Goal: Information Seeking & Learning: Learn about a topic

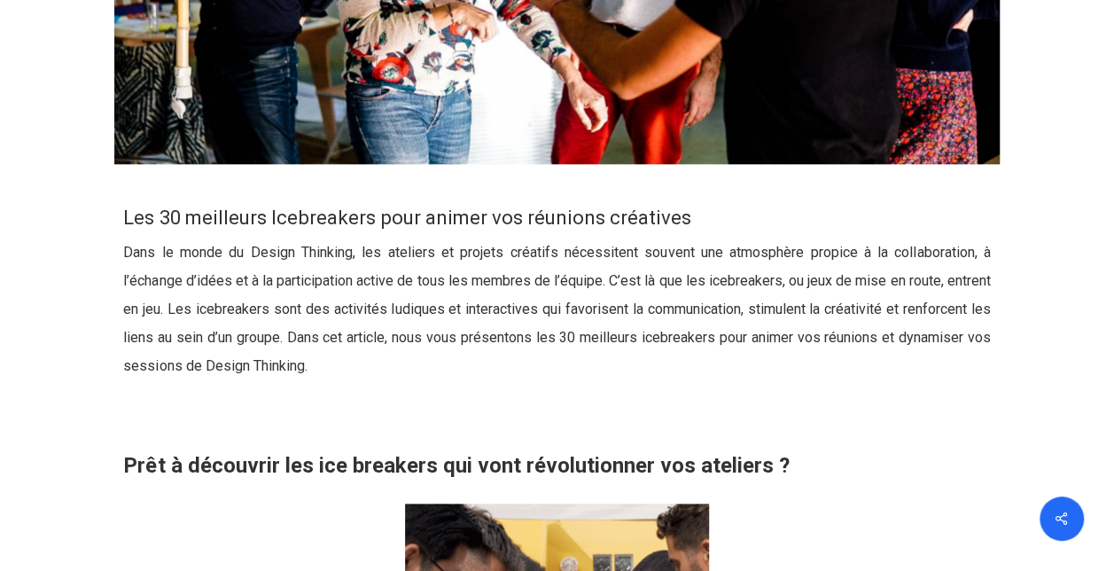
scroll to position [798, 0]
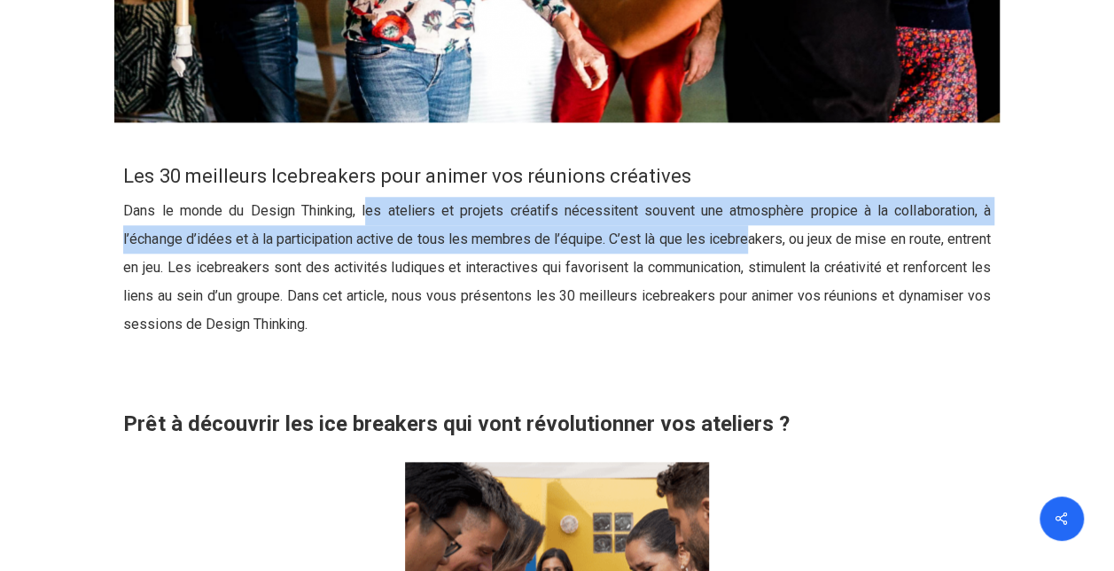
drag, startPoint x: 364, startPoint y: 210, endPoint x: 777, endPoint y: 229, distance: 413.5
click at [777, 229] on p "Dans le monde du Design Thinking, les ateliers et projets créatifs nécessitent …" at bounding box center [556, 278] width 867 height 163
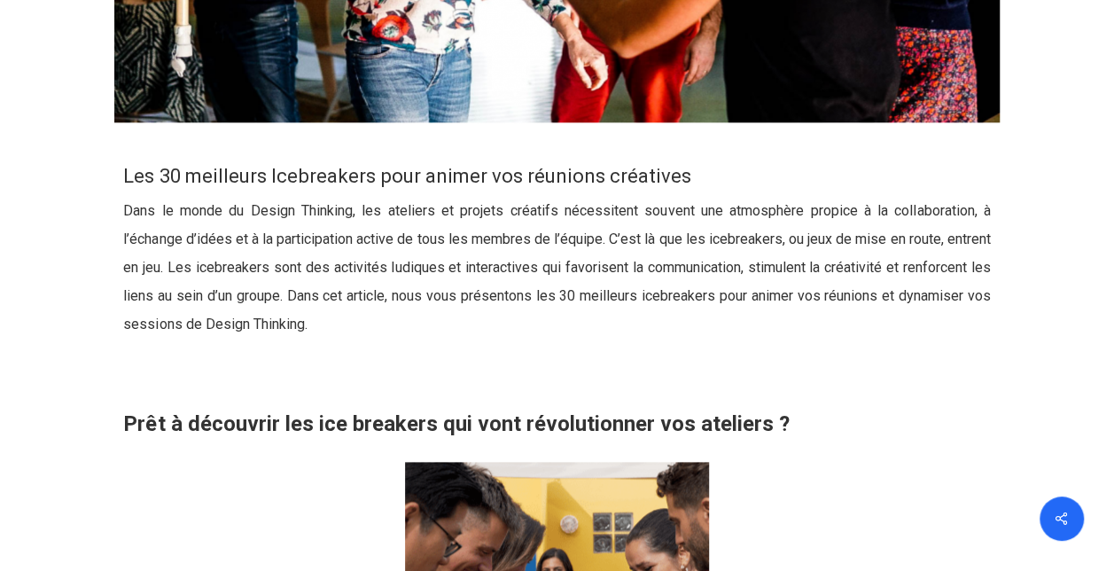
drag, startPoint x: 777, startPoint y: 229, endPoint x: 740, endPoint y: 309, distance: 88.0
click at [740, 309] on p "Dans le monde du Design Thinking, les ateliers et projets créatifs nécessitent …" at bounding box center [556, 278] width 867 height 163
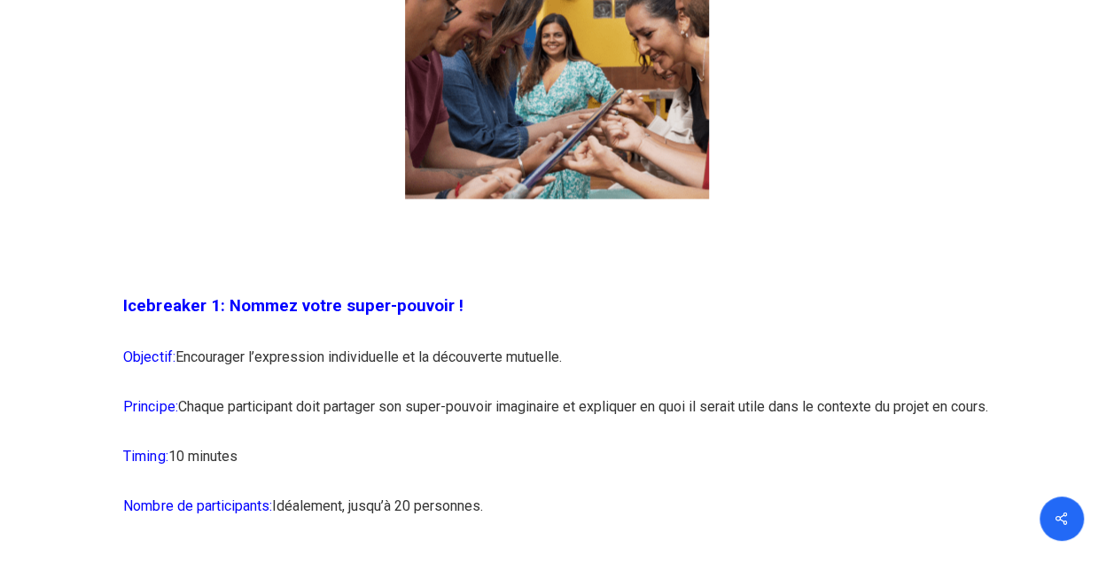
scroll to position [1507, 0]
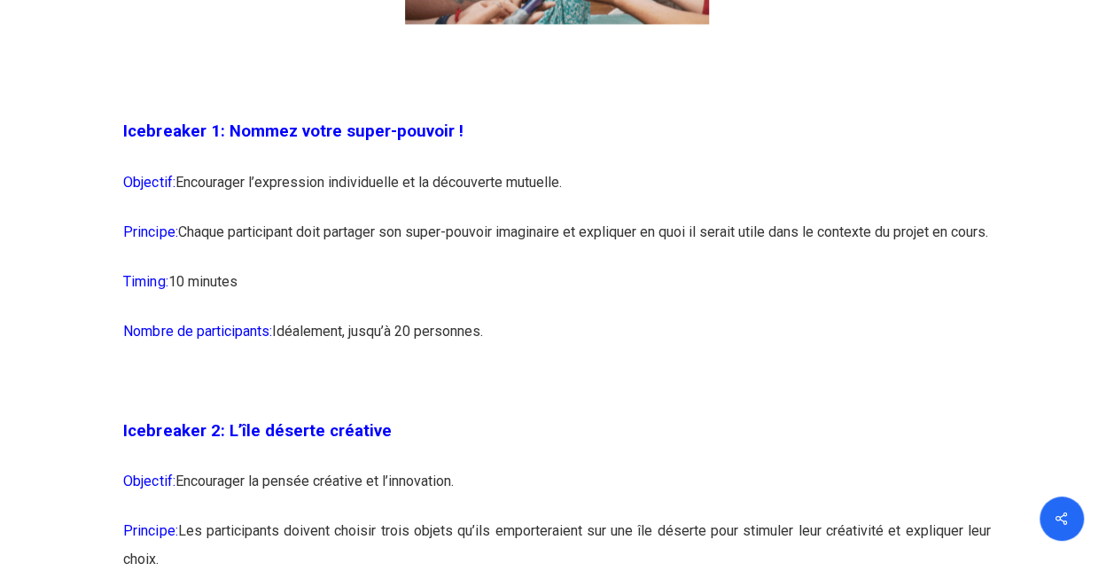
drag, startPoint x: 184, startPoint y: 181, endPoint x: 587, endPoint y: 186, distance: 403.4
click at [587, 186] on p "Objectif: Encourager l’expression individuelle et la découverte mutuelle." at bounding box center [556, 193] width 867 height 50
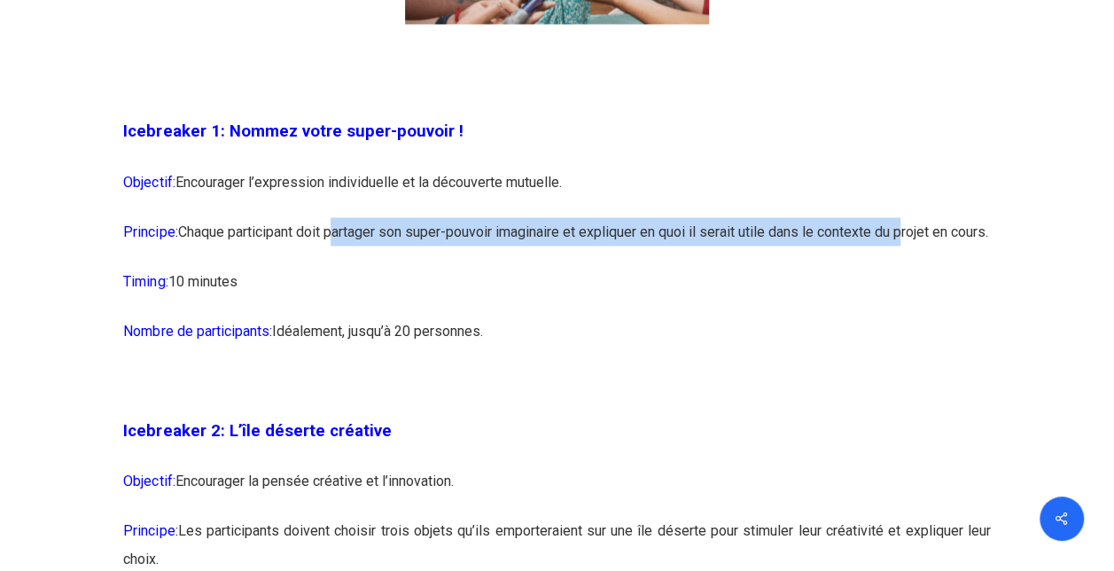
drag, startPoint x: 339, startPoint y: 230, endPoint x: 933, endPoint y: 233, distance: 594.0
click at [933, 233] on p "Principe: Chaque participant doit partager son super-pouvoir imaginaire et expl…" at bounding box center [556, 242] width 867 height 50
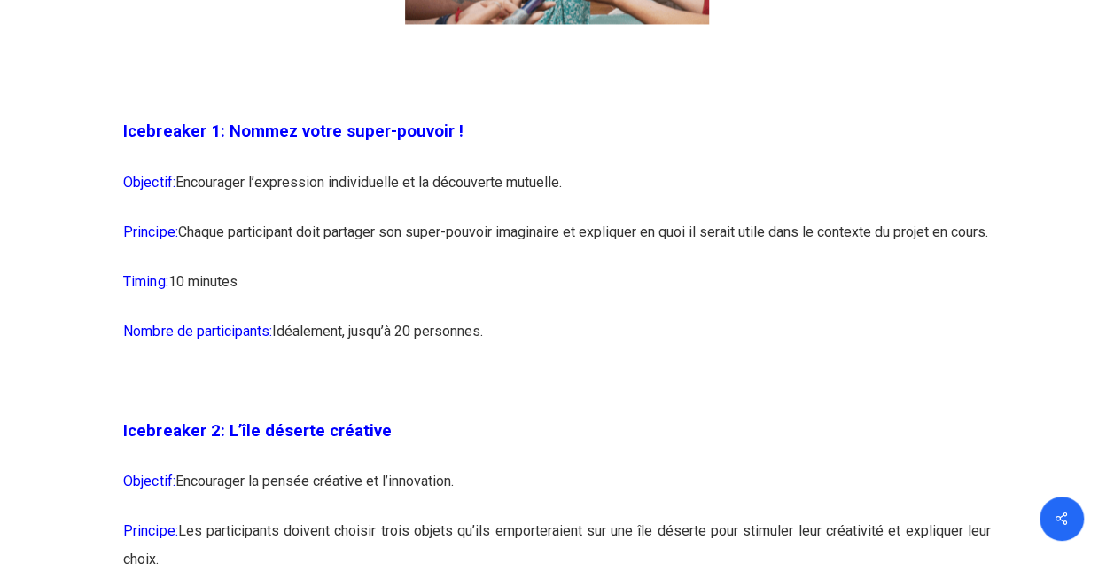
drag, startPoint x: 933, startPoint y: 233, endPoint x: 670, endPoint y: 271, distance: 265.2
click at [670, 267] on p "Principe: Chaque participant doit partager son super-pouvoir imaginaire et expl…" at bounding box center [556, 242] width 867 height 50
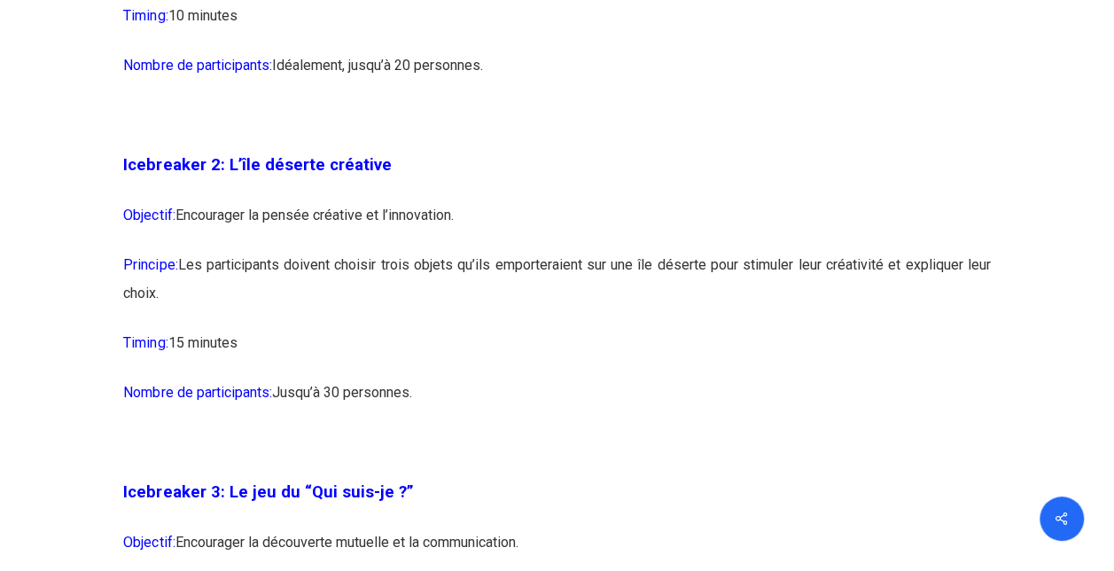
scroll to position [1773, 0]
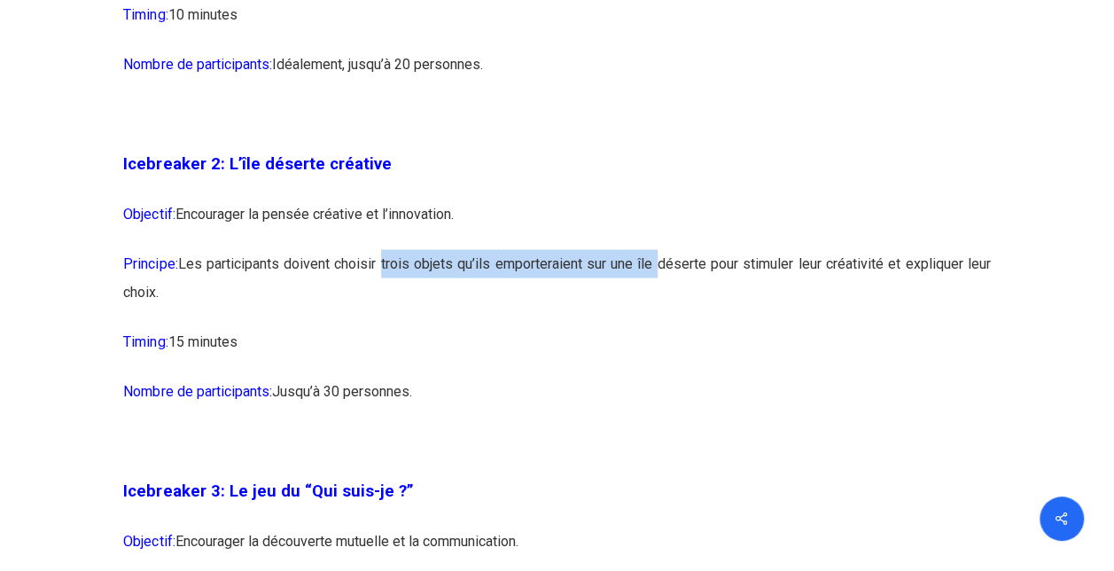
drag, startPoint x: 379, startPoint y: 294, endPoint x: 654, endPoint y: 296, distance: 274.8
click at [654, 296] on p "Principe: Les participants doivent choisir trois objets qu’ils emporteraient su…" at bounding box center [556, 289] width 867 height 78
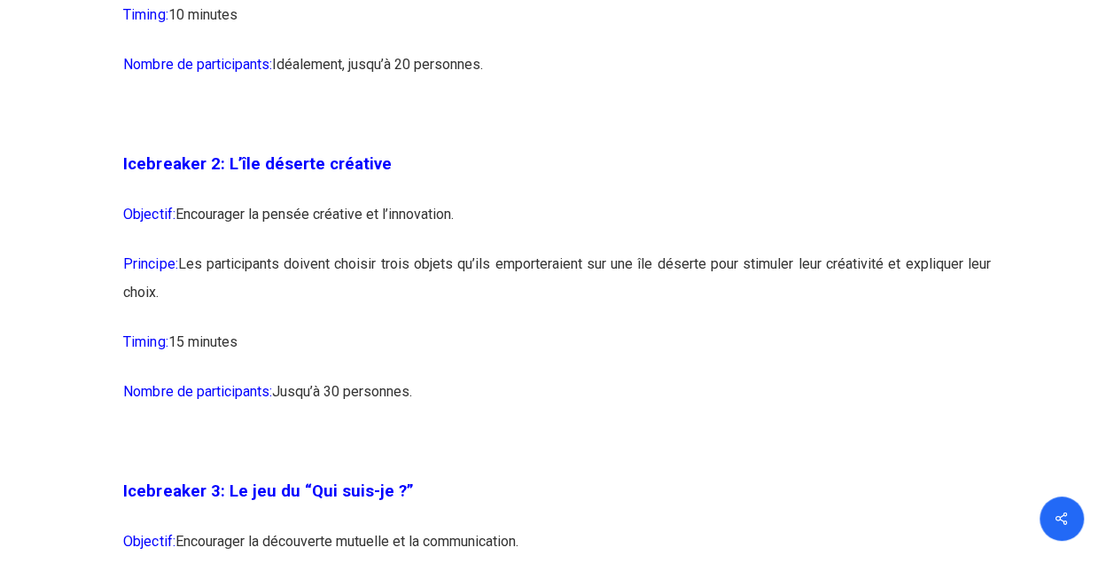
drag, startPoint x: 654, startPoint y: 296, endPoint x: 703, endPoint y: 316, distance: 52.9
click at [703, 316] on p "Principe: Les participants doivent choisir trois objets qu’ils emporteraient su…" at bounding box center [556, 289] width 867 height 78
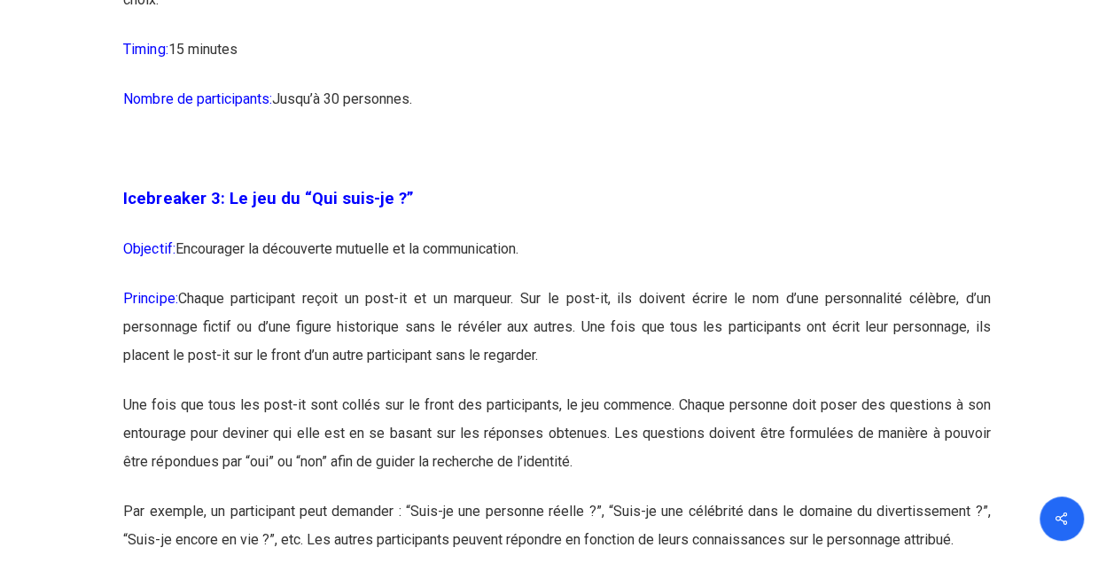
scroll to position [2128, 0]
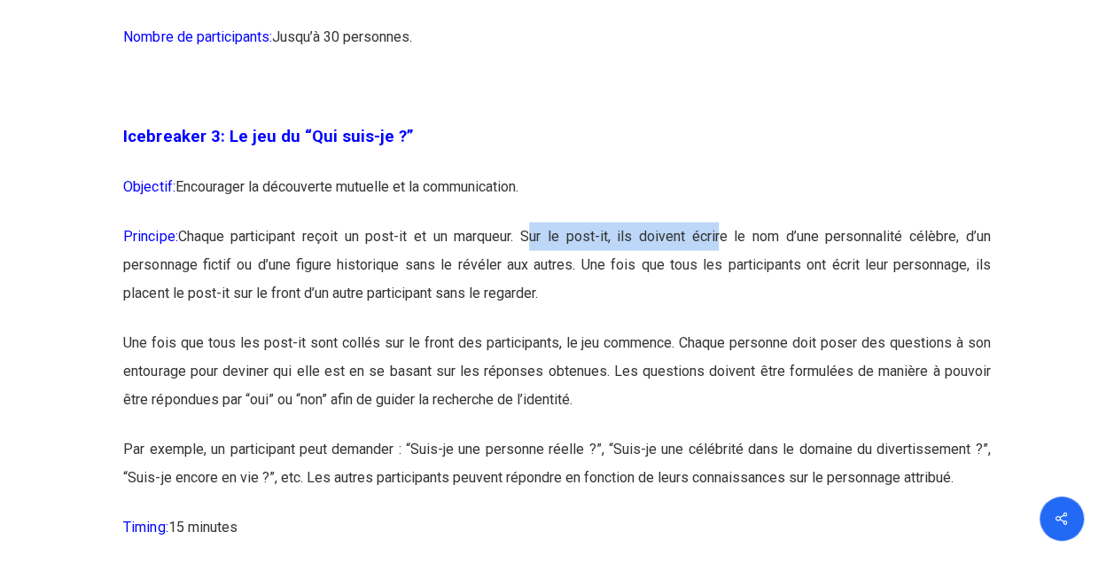
drag, startPoint x: 530, startPoint y: 267, endPoint x: 716, endPoint y: 265, distance: 186.2
click at [716, 265] on p "Principe: Chaque participant reçoit un post-it et un marqueur. Sur le post-it, …" at bounding box center [556, 276] width 867 height 106
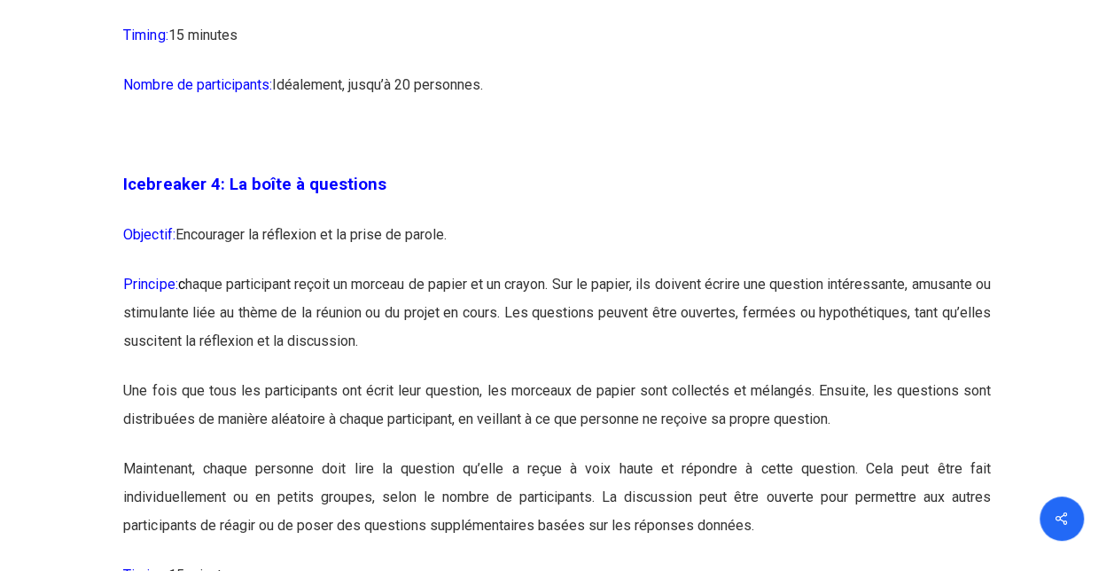
scroll to position [2660, 0]
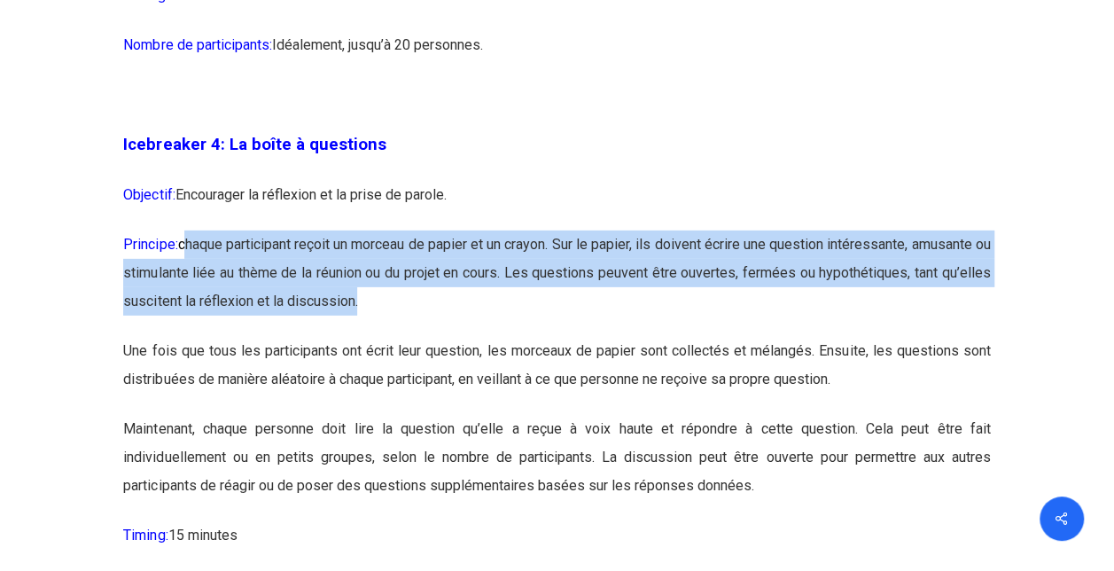
drag, startPoint x: 186, startPoint y: 276, endPoint x: 936, endPoint y: 321, distance: 751.4
click at [936, 321] on p "Principe: c haque participant reçoit un morceau de papier et un crayon. Sur le …" at bounding box center [556, 283] width 867 height 106
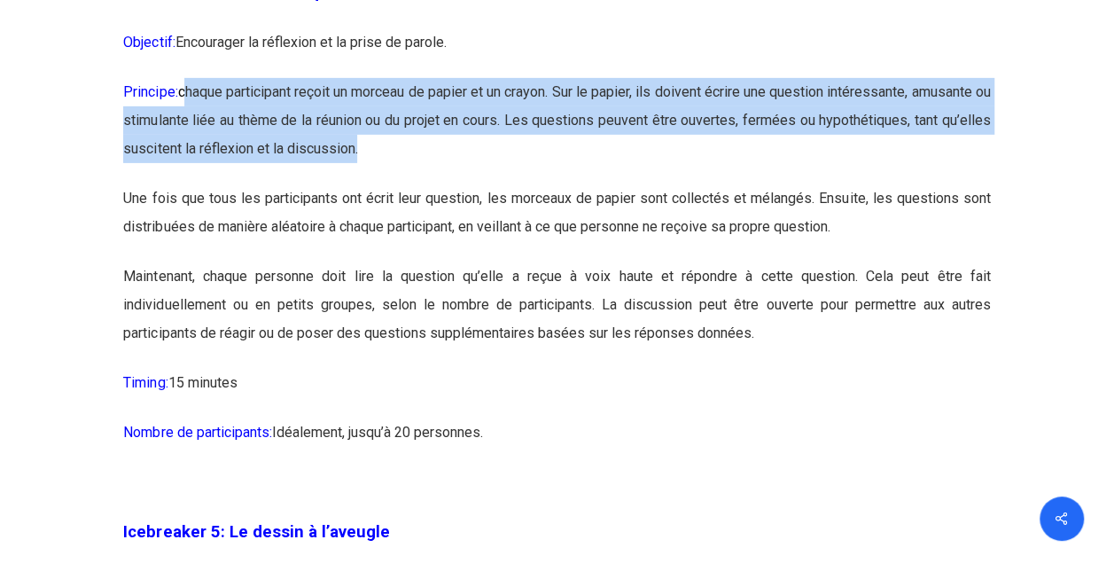
scroll to position [2837, 0]
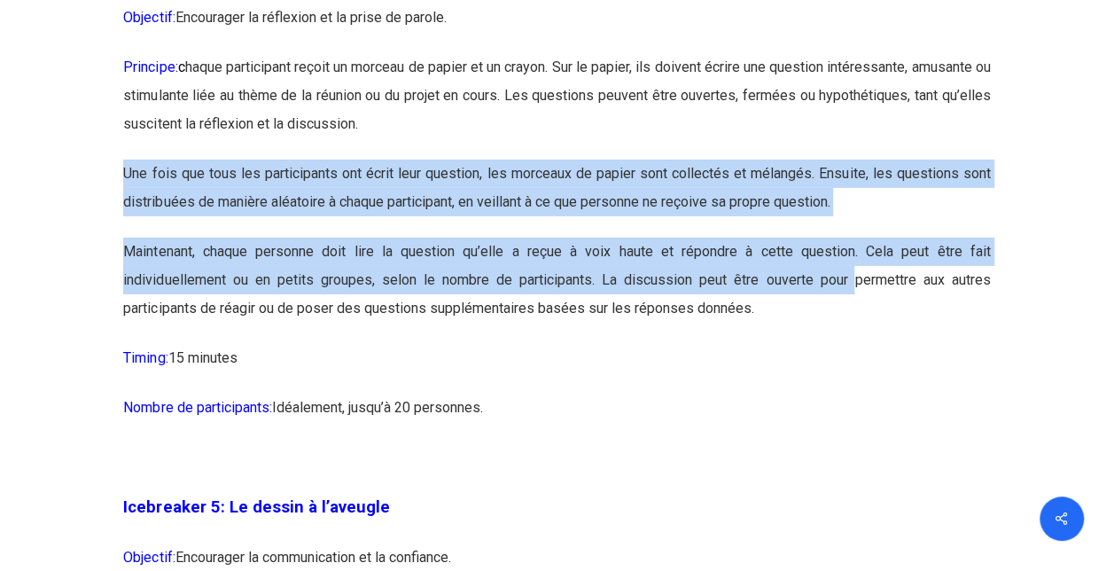
drag, startPoint x: 124, startPoint y: 200, endPoint x: 855, endPoint y: 309, distance: 739.3
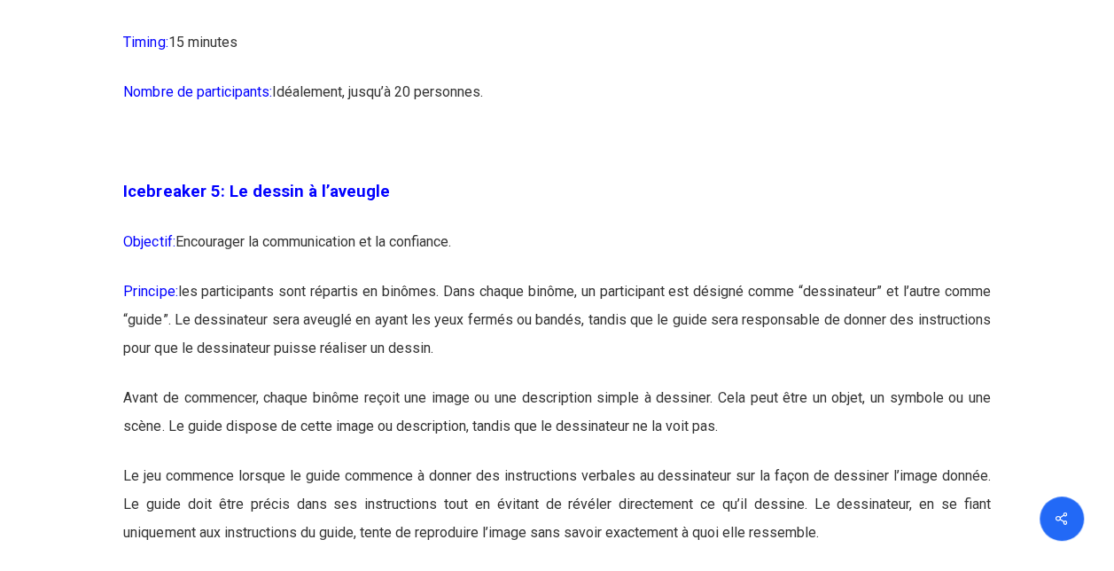
scroll to position [3191, 0]
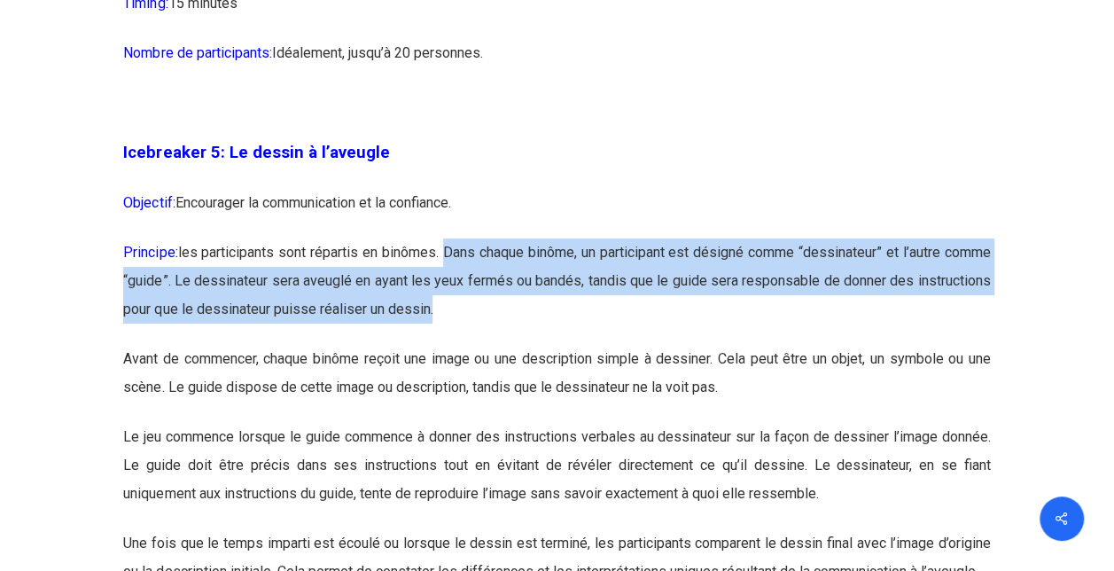
drag, startPoint x: 470, startPoint y: 287, endPoint x: 552, endPoint y: 329, distance: 92.4
click at [552, 329] on p "Principe: les participants sont répartis en binômes. Dans chaque binôme, un par…" at bounding box center [556, 291] width 867 height 106
drag, startPoint x: 552, startPoint y: 329, endPoint x: 542, endPoint y: 339, distance: 14.4
click at [542, 339] on p "Principe: les participants sont répartis en binômes. Dans chaque binôme, un par…" at bounding box center [556, 291] width 867 height 106
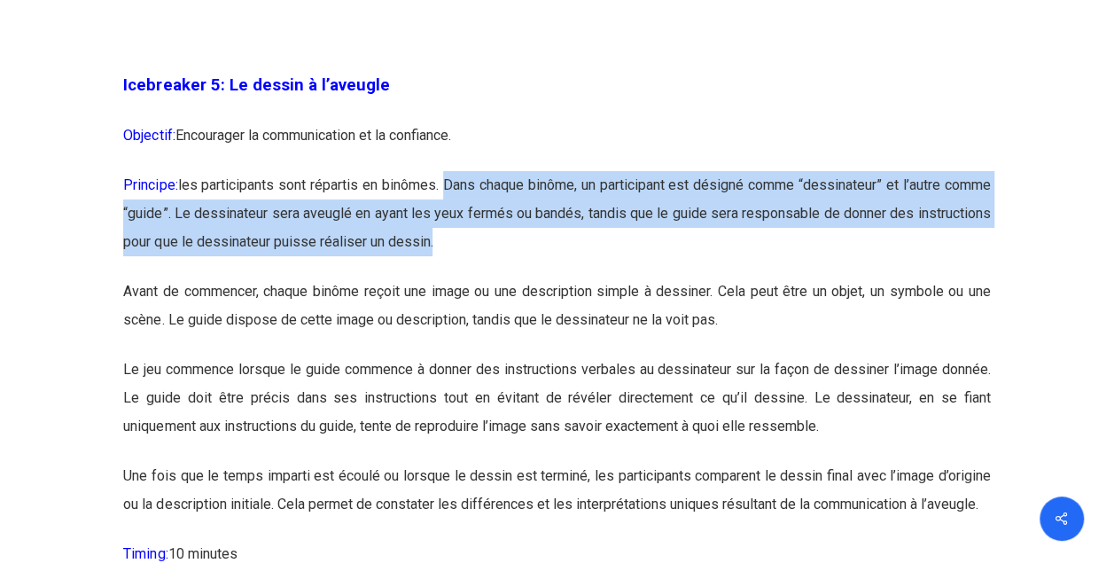
scroll to position [3280, 0]
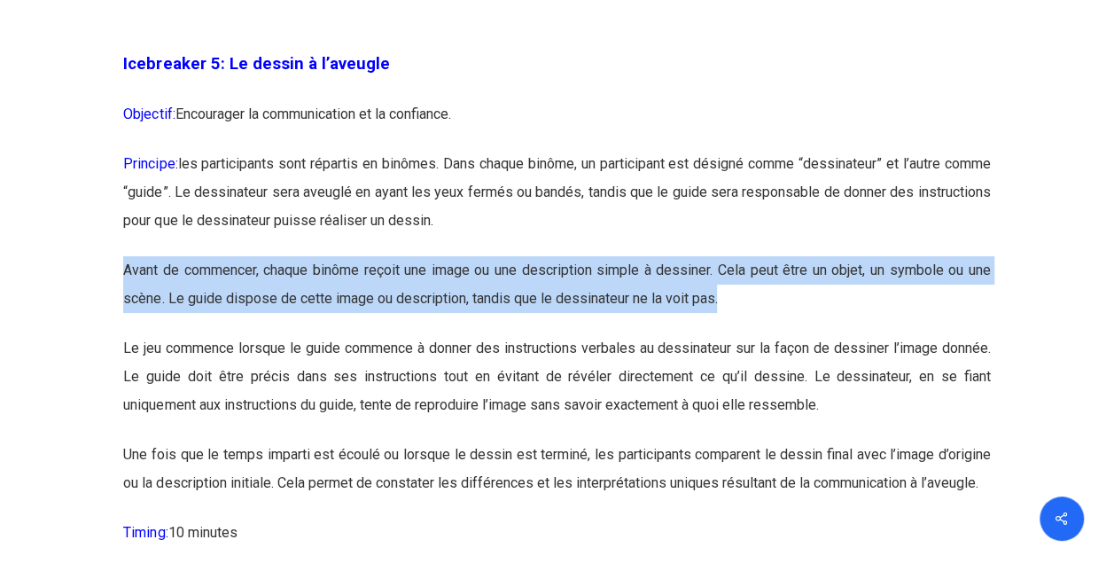
drag, startPoint x: 122, startPoint y: 300, endPoint x: 730, endPoint y: 353, distance: 610.5
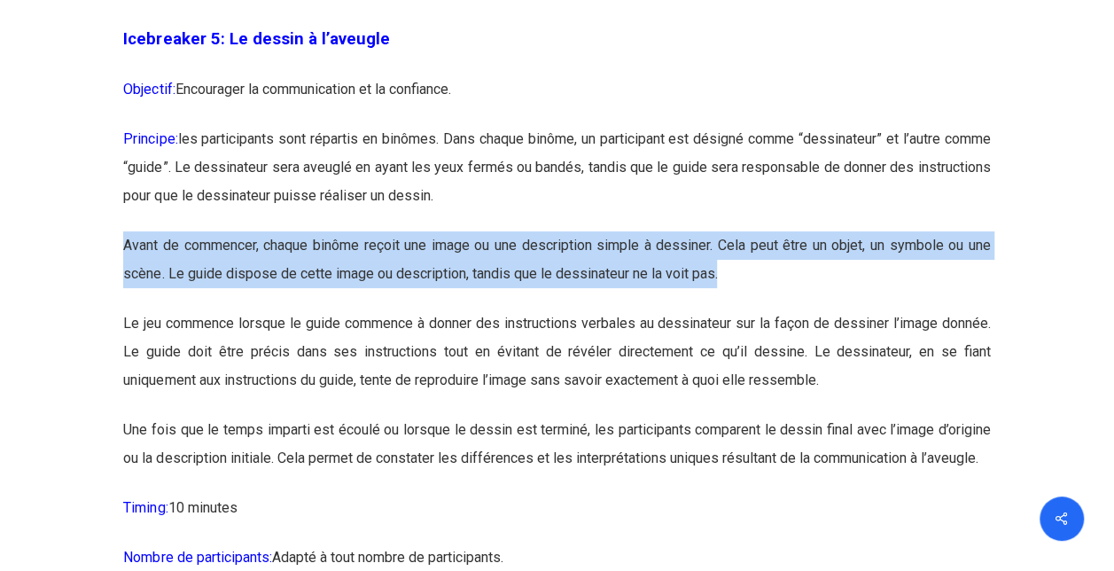
scroll to position [3369, 0]
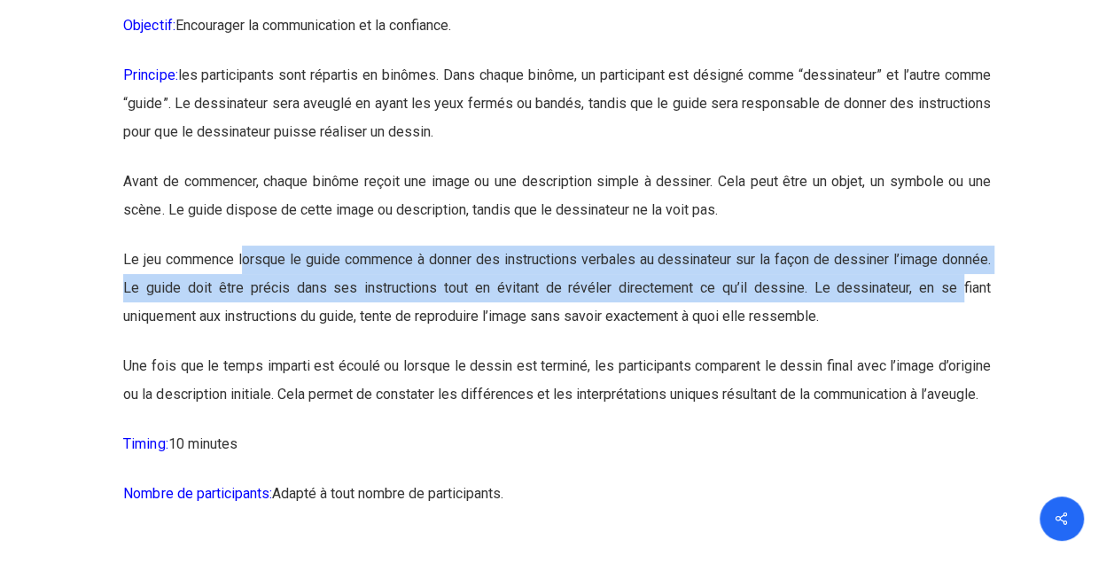
drag, startPoint x: 242, startPoint y: 290, endPoint x: 963, endPoint y: 310, distance: 721.0
click at [963, 310] on p "Le jeu commence lorsque le guide commence à donner des instructions verbales au…" at bounding box center [556, 299] width 867 height 106
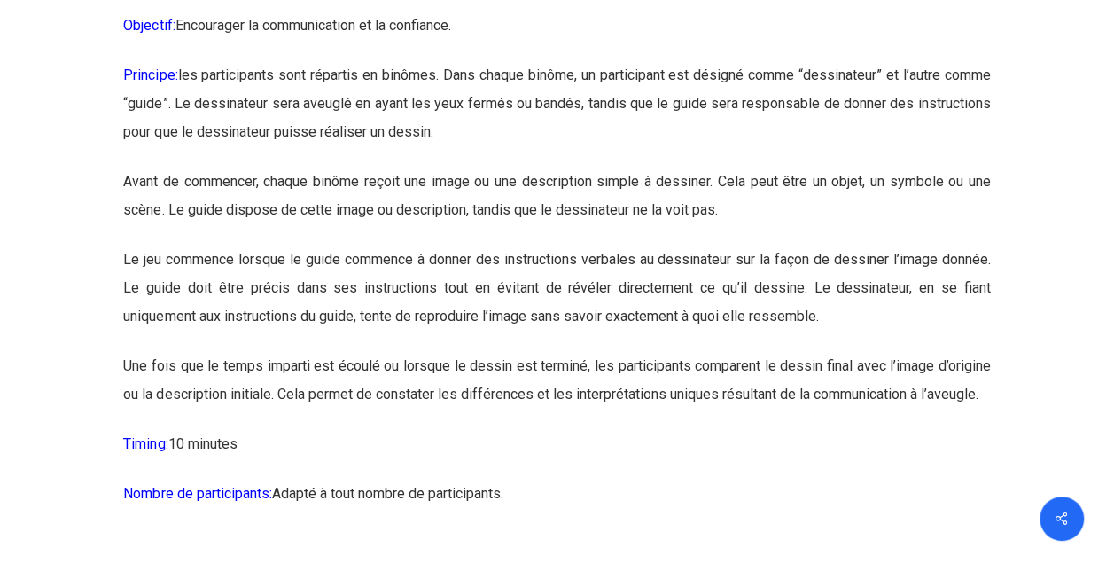
click at [514, 335] on p "Le jeu commence lorsque le guide commence à donner des instructions verbales au…" at bounding box center [556, 299] width 867 height 106
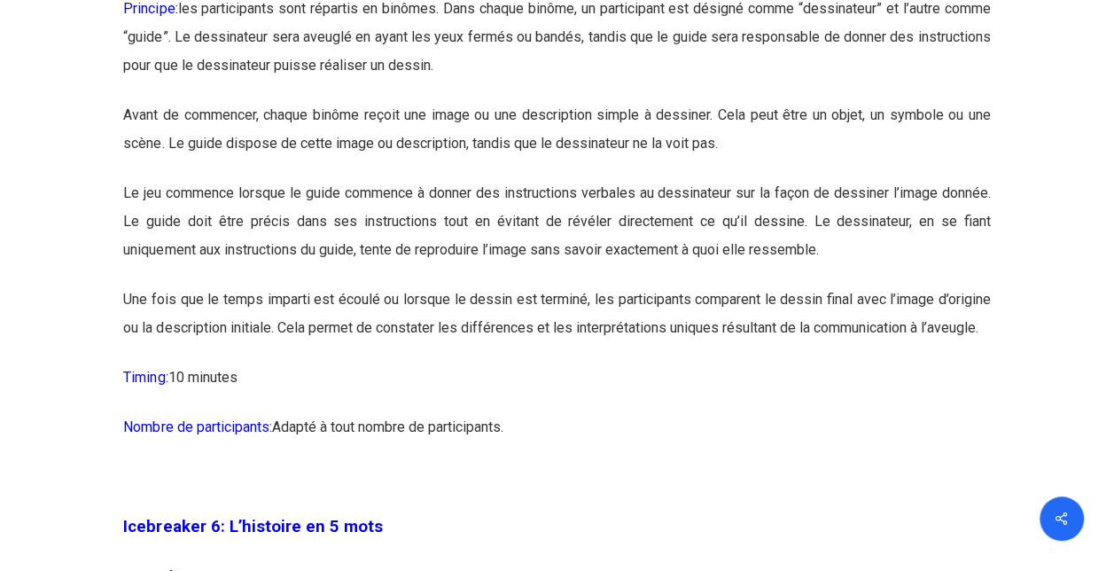
scroll to position [3457, 0]
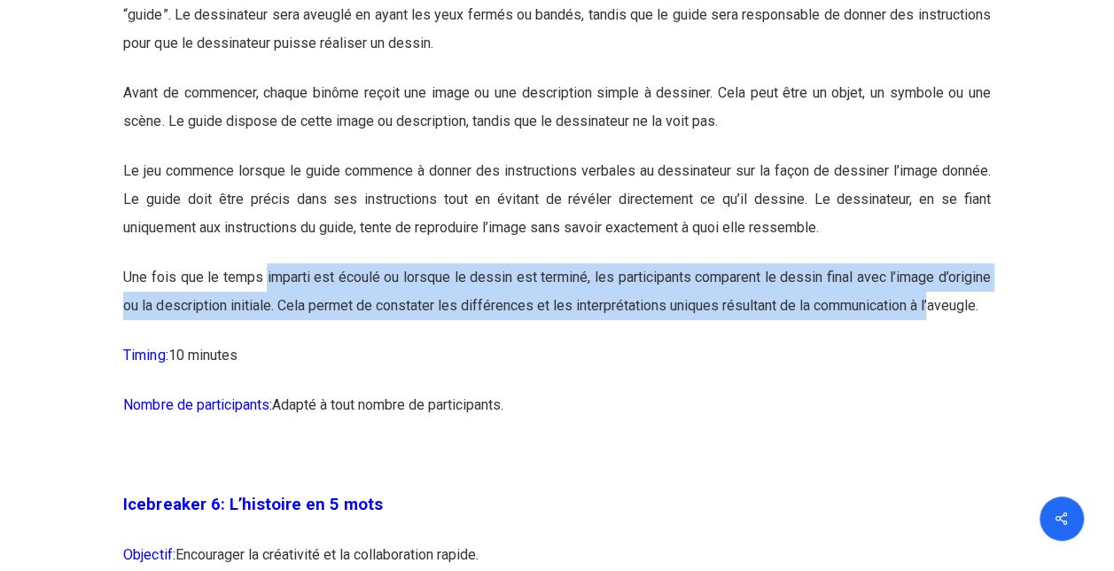
drag, startPoint x: 264, startPoint y: 307, endPoint x: 941, endPoint y: 328, distance: 676.8
click at [941, 328] on p "Une fois que le temps imparti est écoulé ou lorsque le dessin est terminé, les …" at bounding box center [556, 302] width 867 height 78
drag, startPoint x: 941, startPoint y: 328, endPoint x: 821, endPoint y: 361, distance: 124.1
click at [821, 341] on p "Une fois que le temps imparti est écoulé ou lorsque le dessin est terminé, les …" at bounding box center [556, 302] width 867 height 78
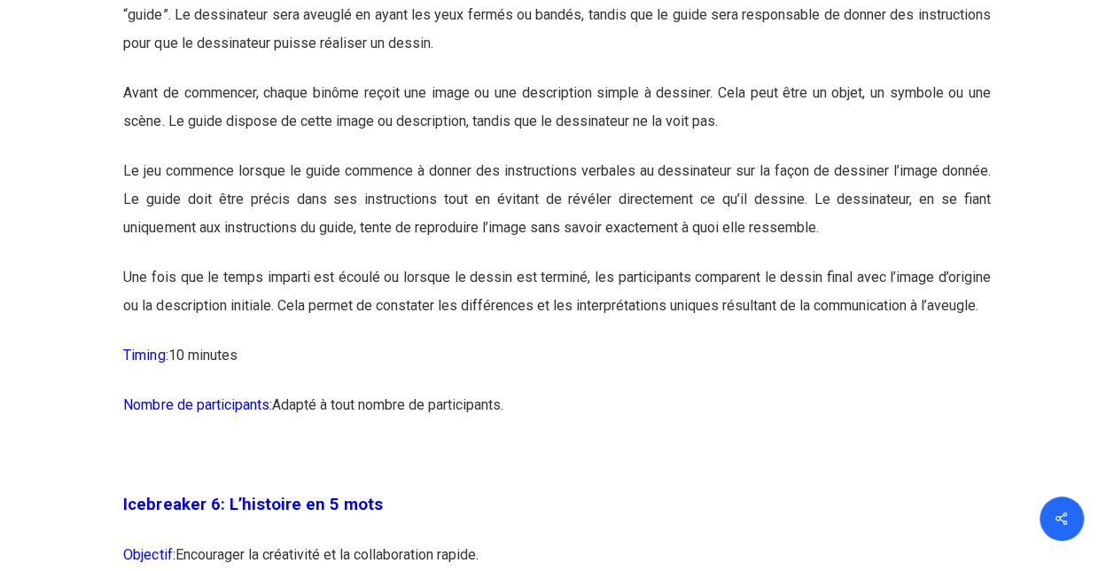
click at [791, 384] on p "Timing: 10 minutes" at bounding box center [556, 366] width 867 height 50
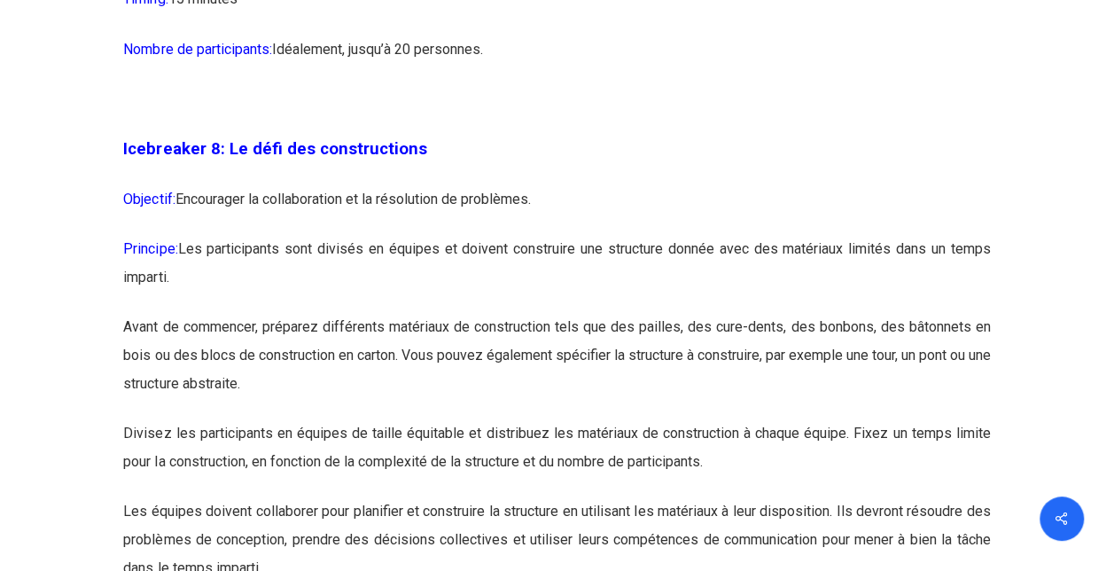
scroll to position [5053, 0]
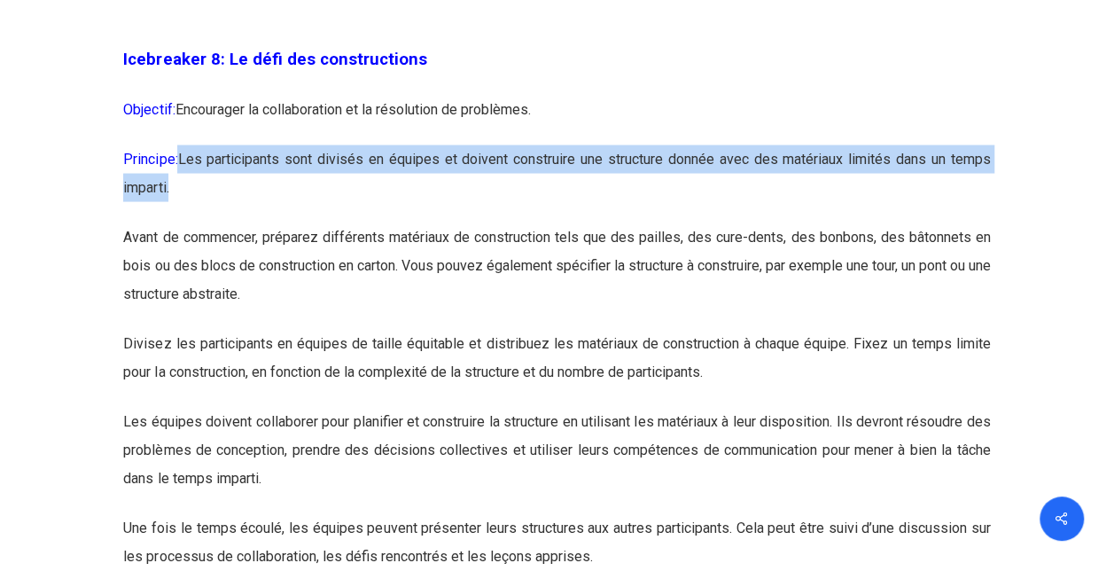
drag, startPoint x: 183, startPoint y: 221, endPoint x: 653, endPoint y: 243, distance: 471.3
click at [653, 223] on p "Principe: Les participants sont divisés en équipes et doivent construire une st…" at bounding box center [556, 184] width 867 height 78
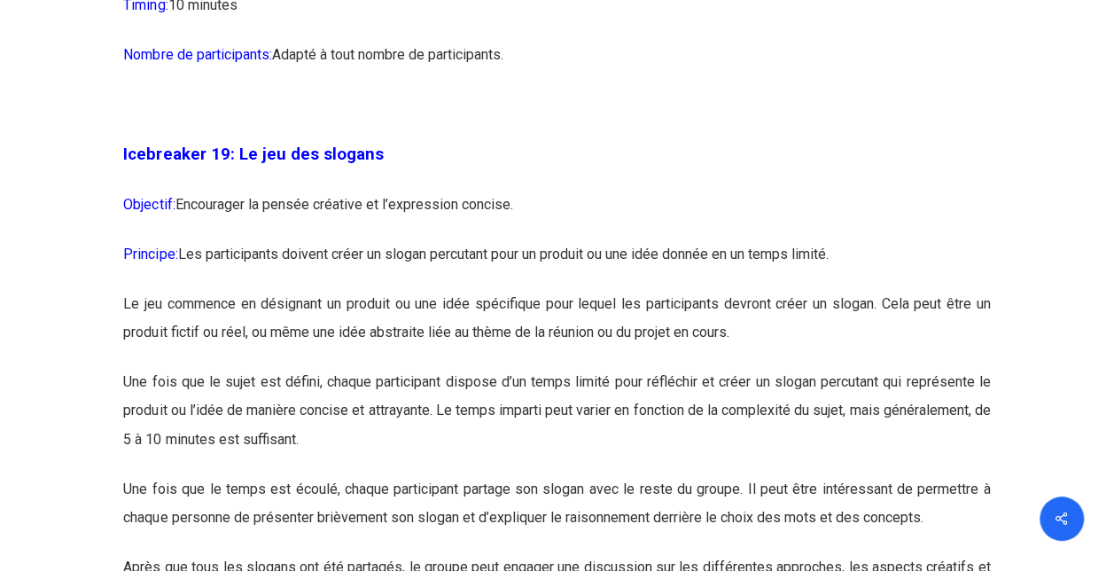
scroll to position [11347, 0]
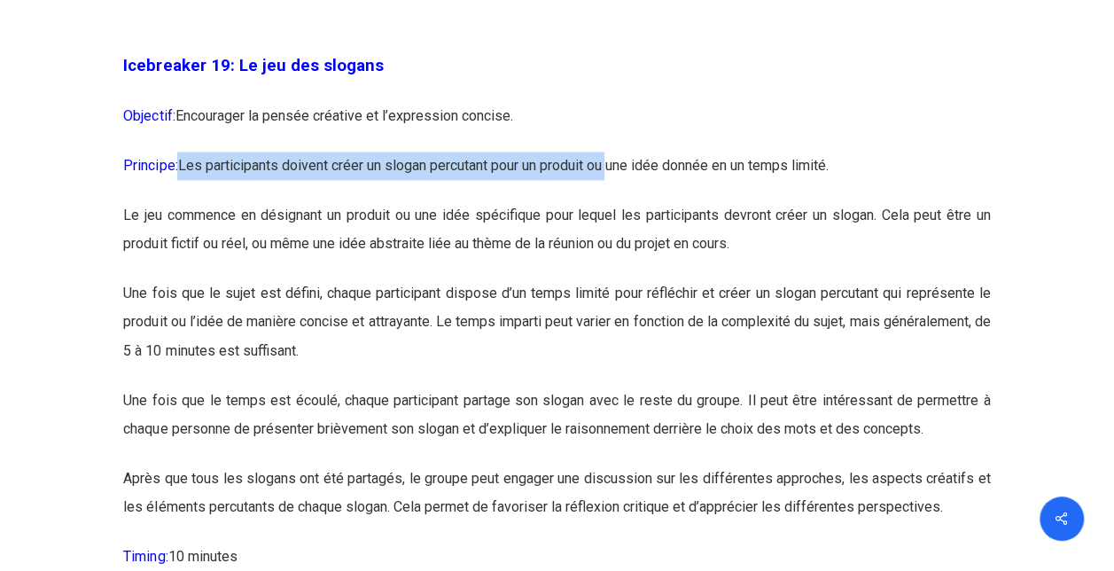
drag, startPoint x: 184, startPoint y: 228, endPoint x: 621, endPoint y: 242, distance: 436.4
click at [621, 201] on p "Principe: Les participants doivent créer un slogan percutant pour un produit ou…" at bounding box center [556, 177] width 867 height 50
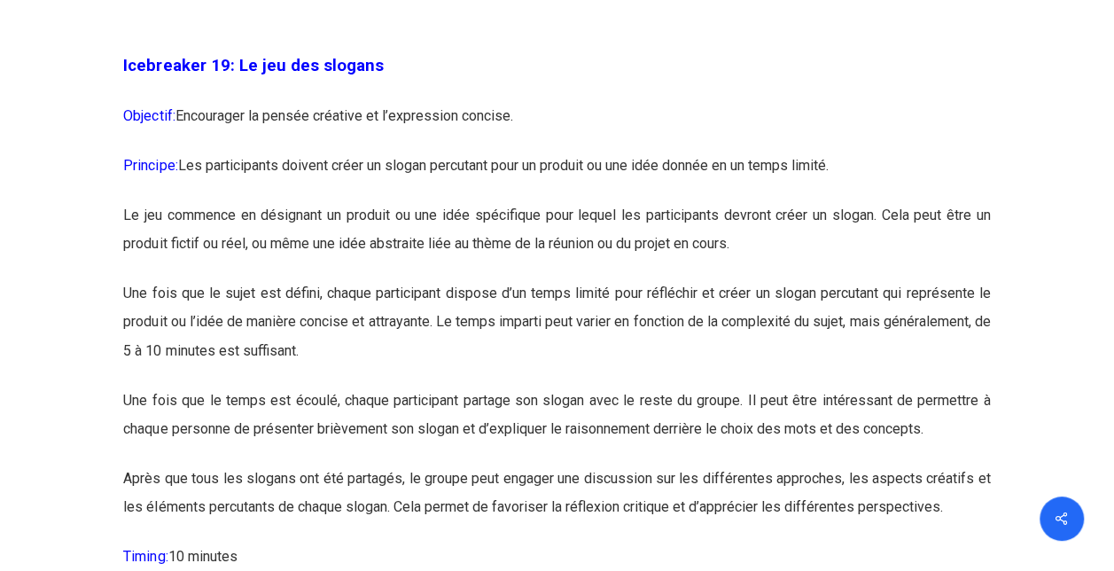
click at [724, 201] on p "Principe: Les participants doivent créer un slogan percutant pour un produit ou…" at bounding box center [556, 177] width 867 height 50
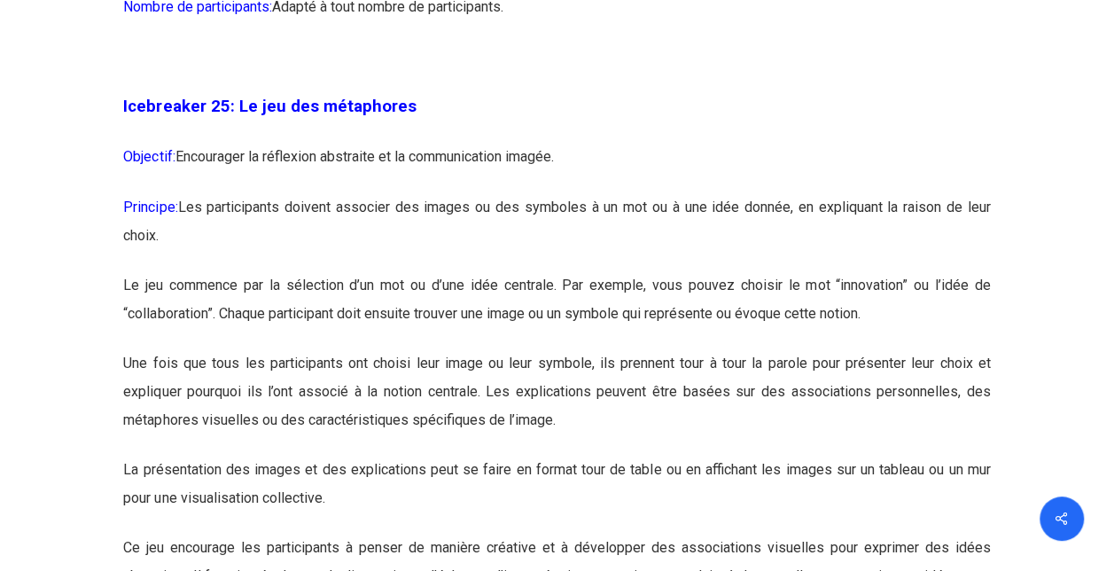
scroll to position [14982, 0]
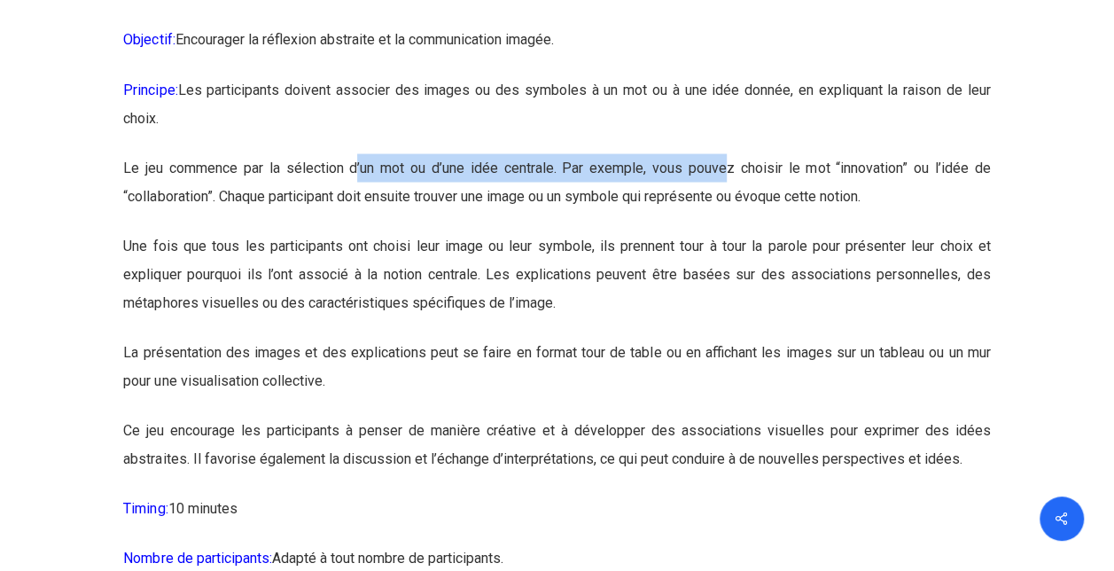
drag, startPoint x: 415, startPoint y: 262, endPoint x: 723, endPoint y: 273, distance: 308.7
click at [723, 231] on p "Le jeu commence par la sélection d’un mot ou d’une idée centrale. Par exemple, …" at bounding box center [556, 192] width 867 height 78
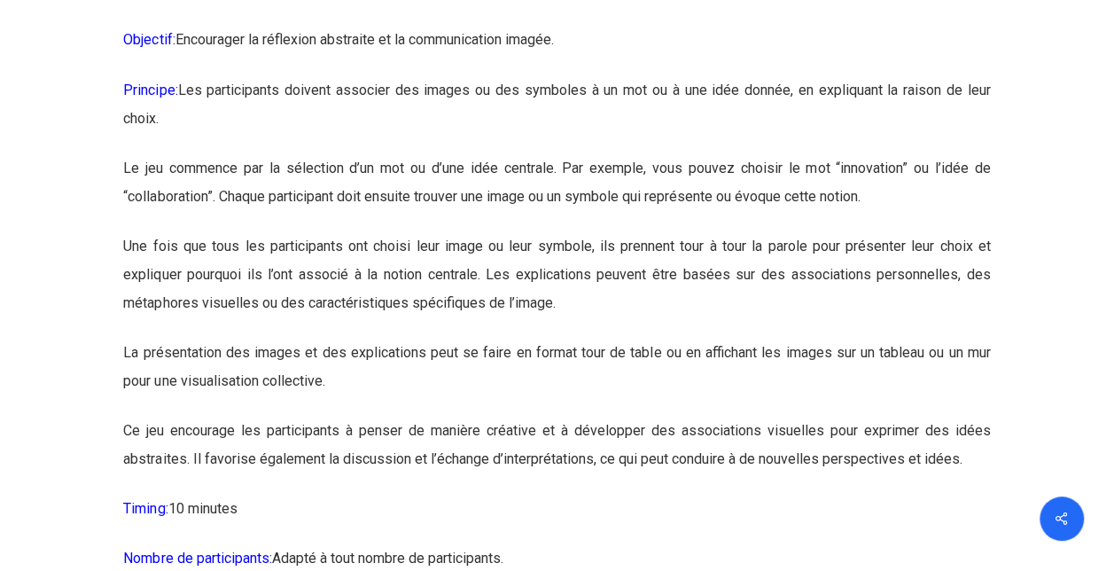
drag, startPoint x: 723, startPoint y: 273, endPoint x: 722, endPoint y: 311, distance: 38.2
click at [722, 231] on p "Le jeu commence par la sélection d’un mot ou d’une idée centrale. Par exemple, …" at bounding box center [556, 192] width 867 height 78
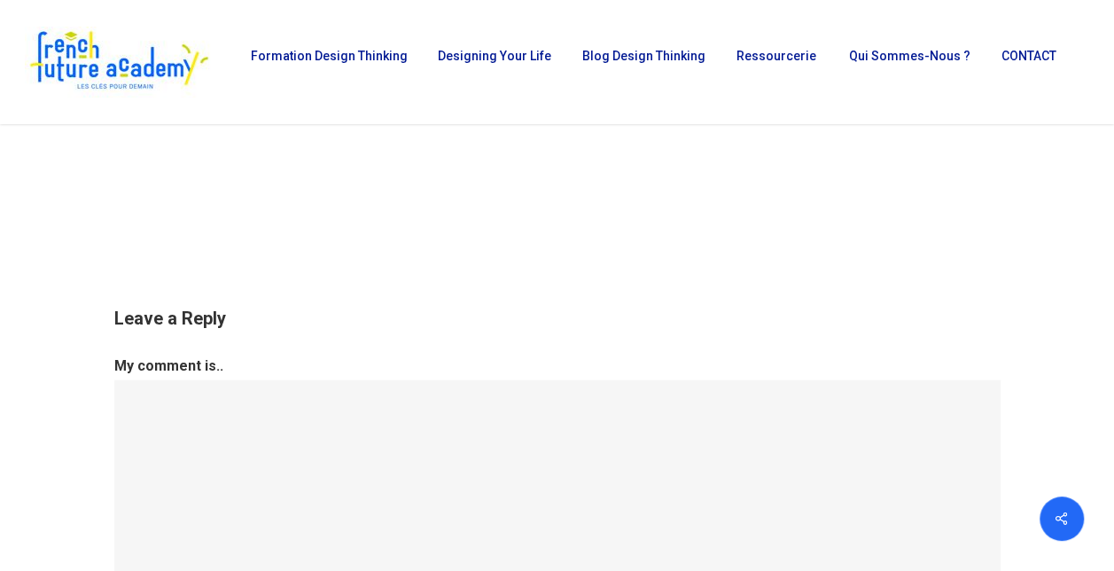
scroll to position [17819, 0]
